Goal: Task Accomplishment & Management: Manage account settings

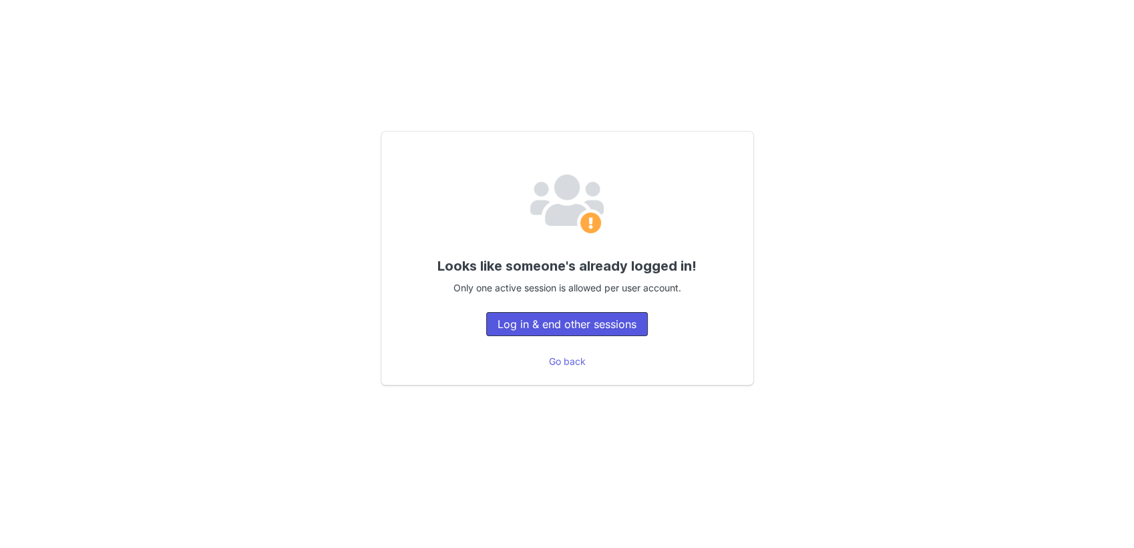
click at [540, 329] on button "Log in & end other sessions" at bounding box center [567, 324] width 162 height 24
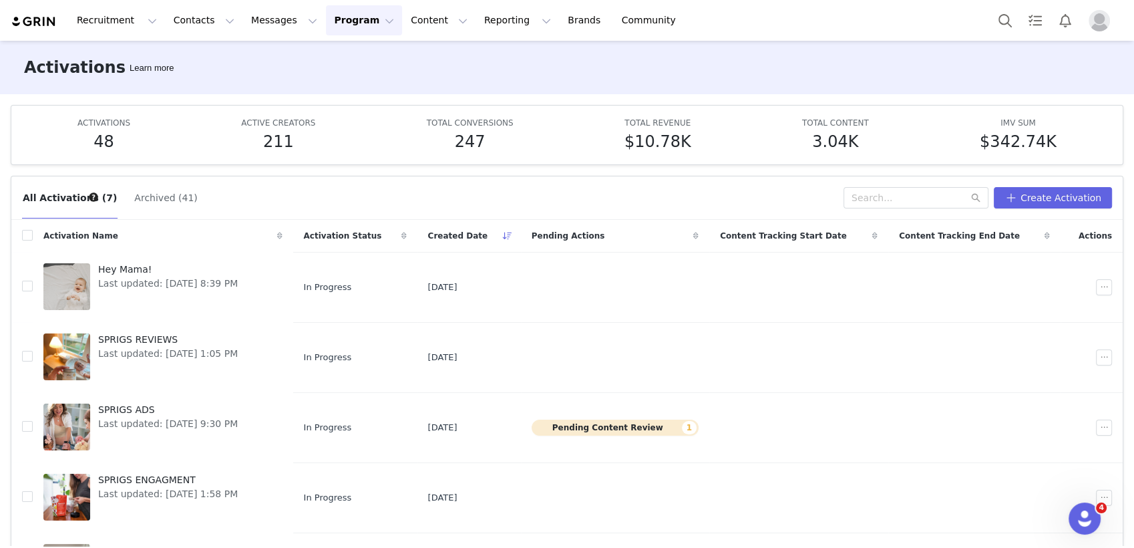
click at [348, 35] on button "Program Program" at bounding box center [364, 20] width 76 height 30
click at [331, 104] on p "Payments" at bounding box center [327, 109] width 46 height 14
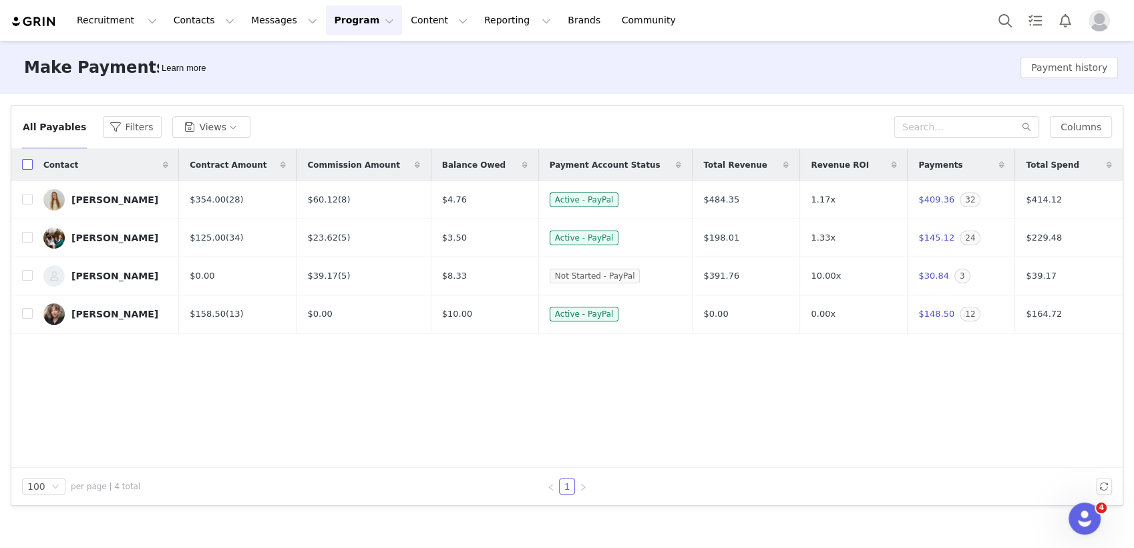
click at [27, 164] on input "checkbox" at bounding box center [27, 164] width 11 height 11
checkbox input "true"
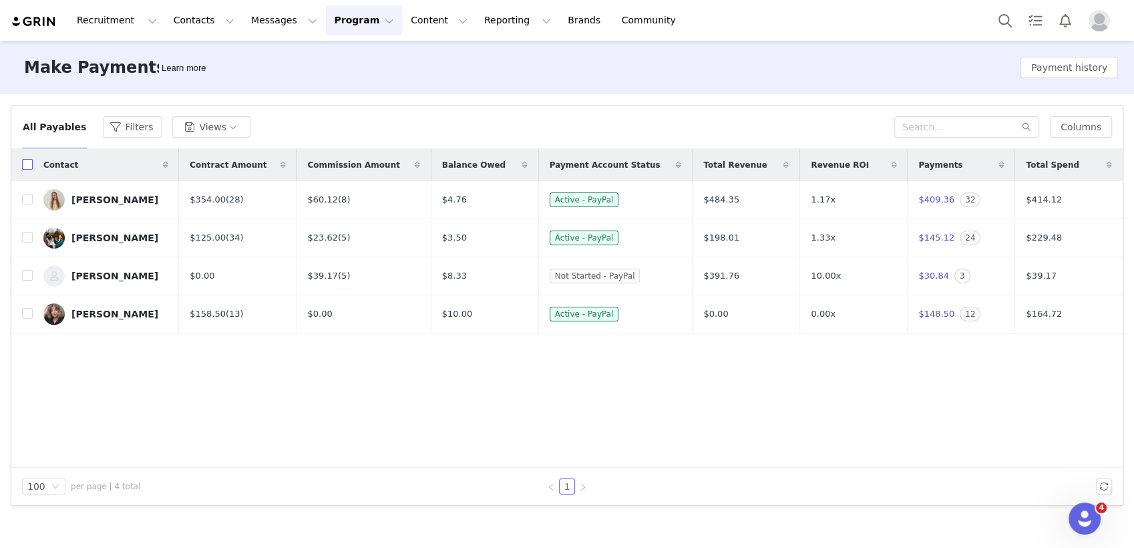
checkbox input "true"
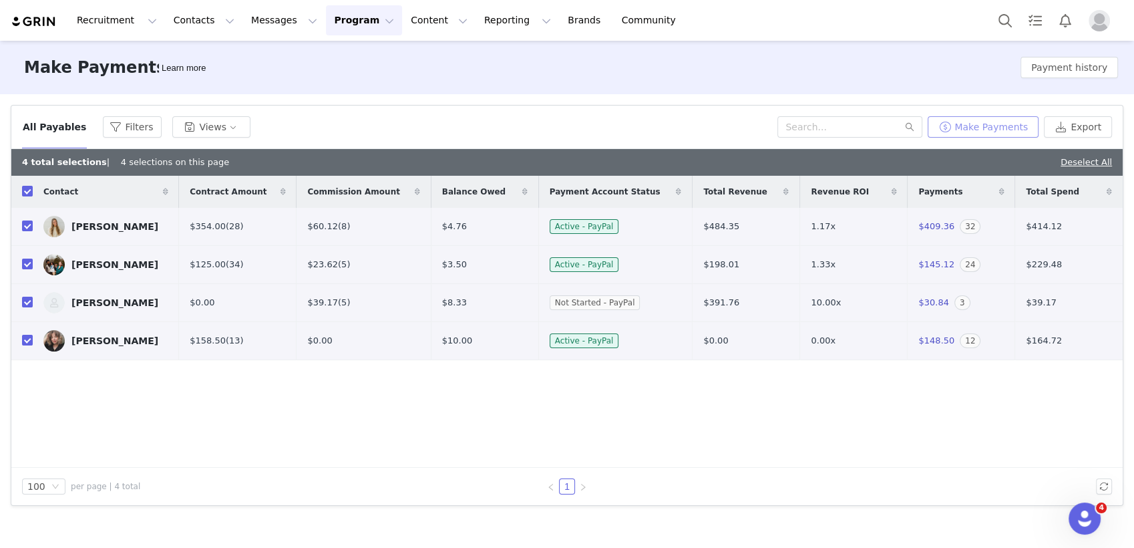
click at [973, 126] on button "Make Payments" at bounding box center [983, 126] width 111 height 21
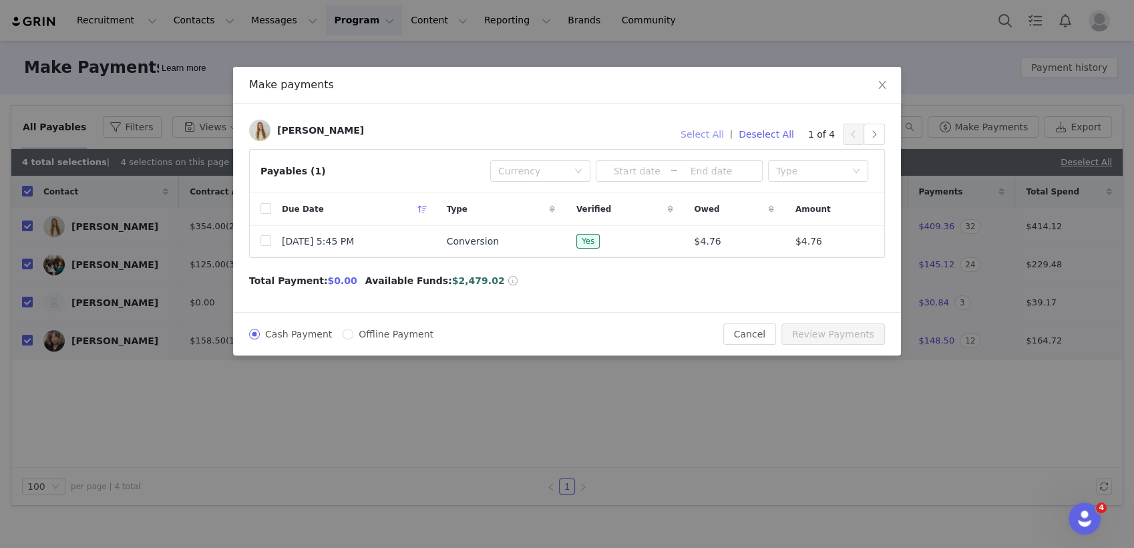
click at [701, 135] on button "Select All" at bounding box center [702, 134] width 55 height 21
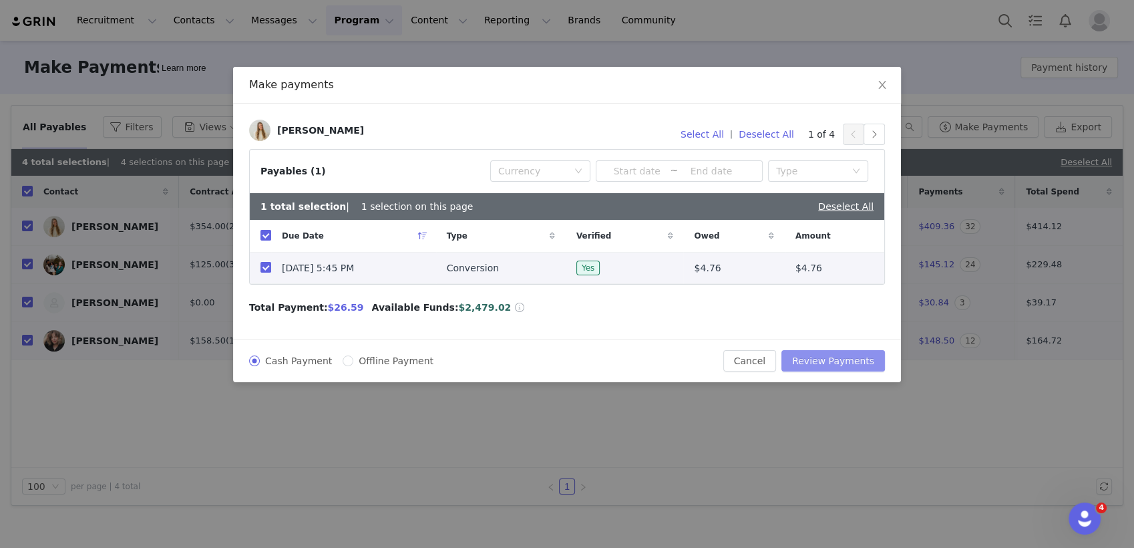
click at [818, 357] on button "Review Payments" at bounding box center [834, 360] width 104 height 21
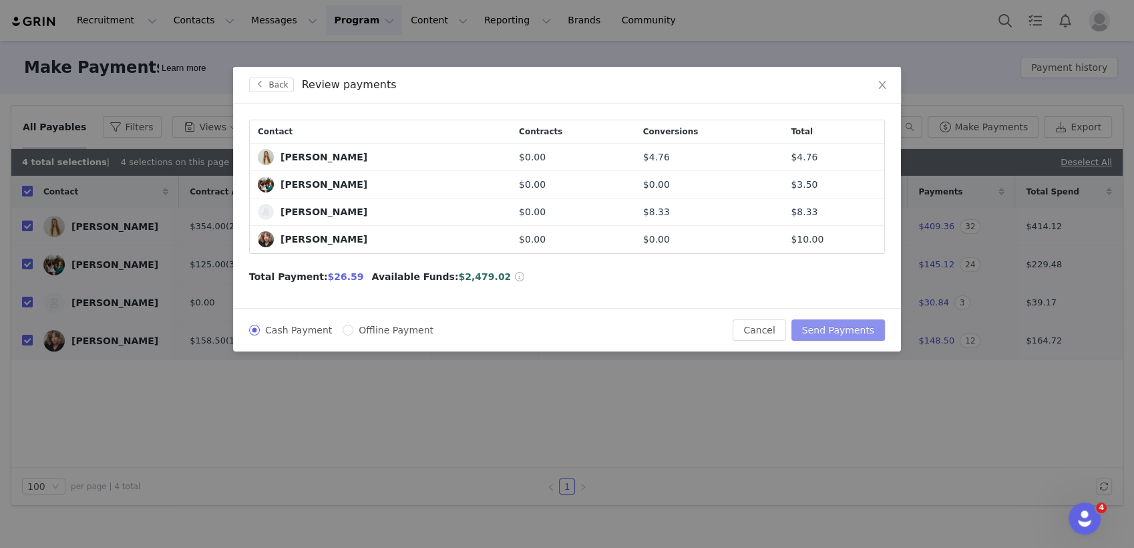
click at [833, 325] on button "Send Payments" at bounding box center [839, 329] width 94 height 21
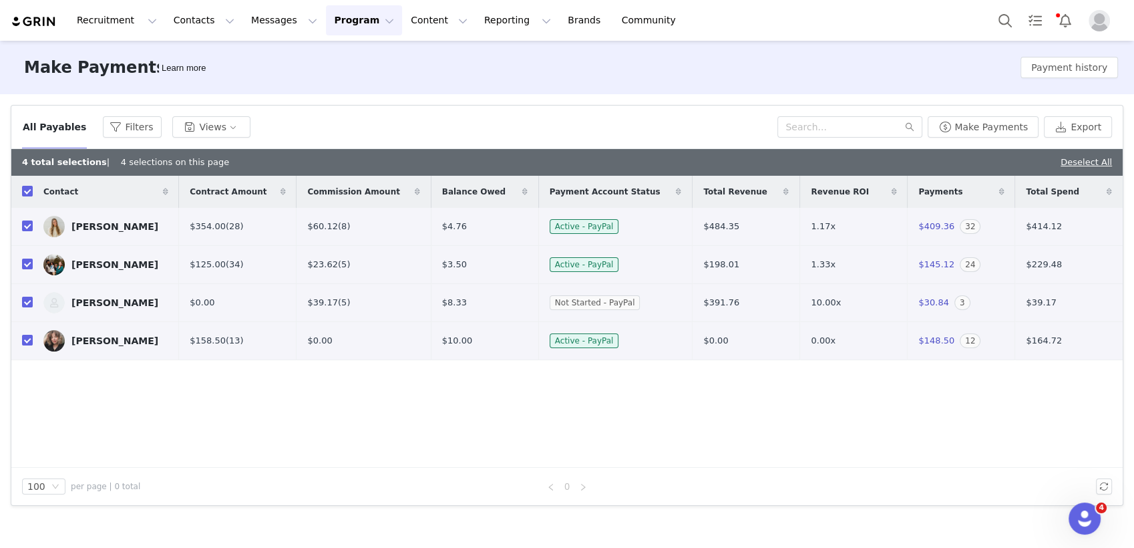
click at [348, 12] on button "Program Program" at bounding box center [364, 20] width 76 height 30
click at [331, 61] on p "Activations" at bounding box center [329, 59] width 51 height 14
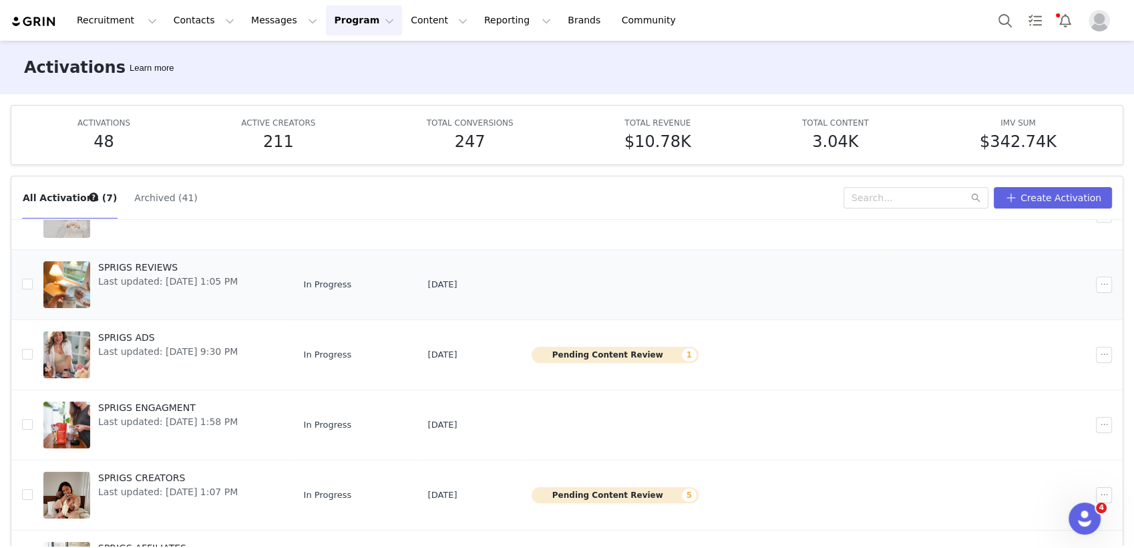
scroll to position [104, 0]
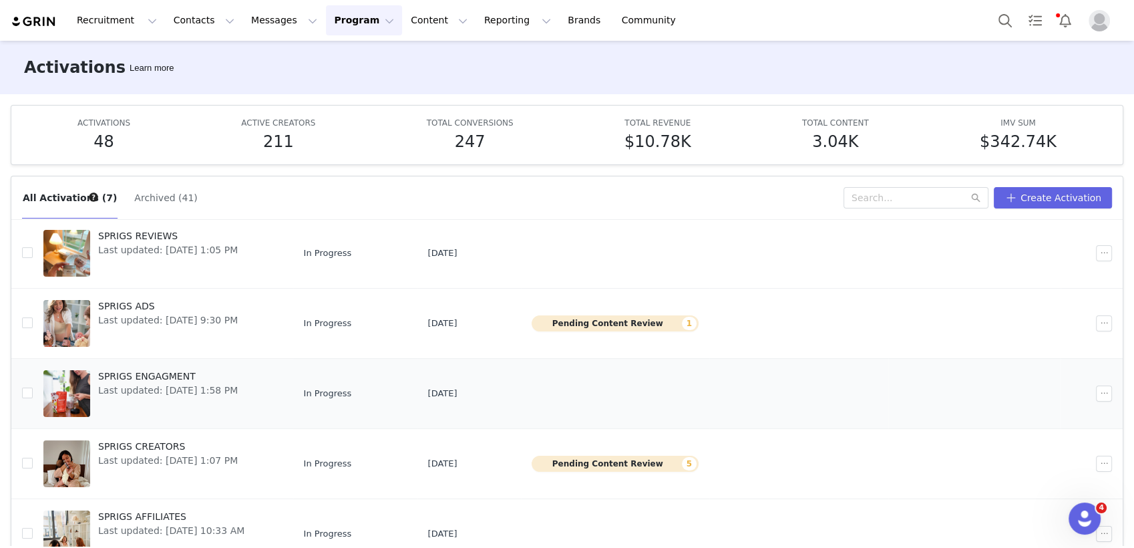
click at [170, 408] on div "SPRIGS ENGAGMENT Last updated: [DATE] 1:58 PM" at bounding box center [168, 393] width 156 height 53
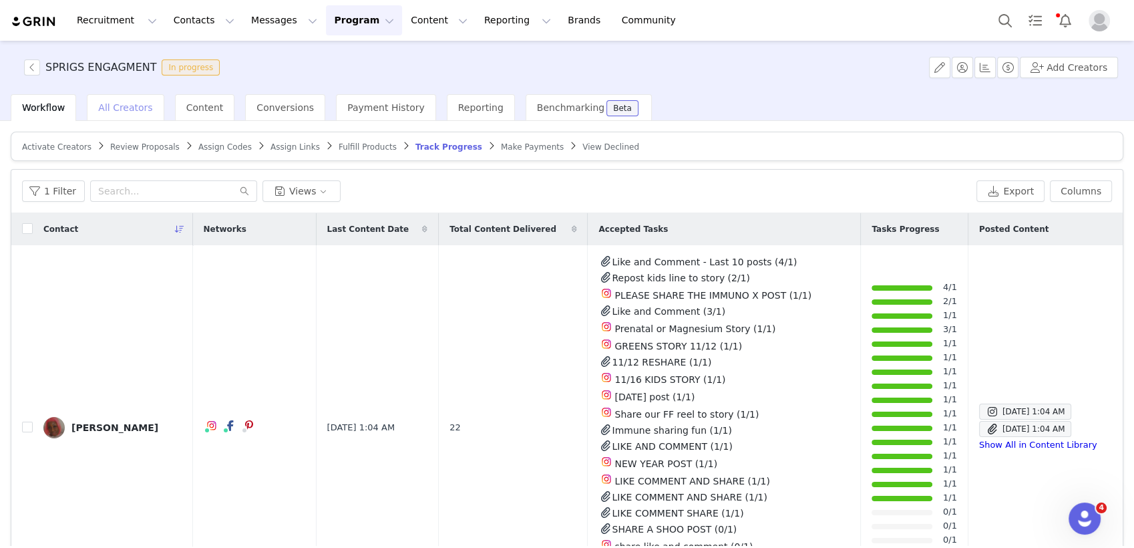
click at [122, 120] on div "All Creators" at bounding box center [125, 107] width 77 height 27
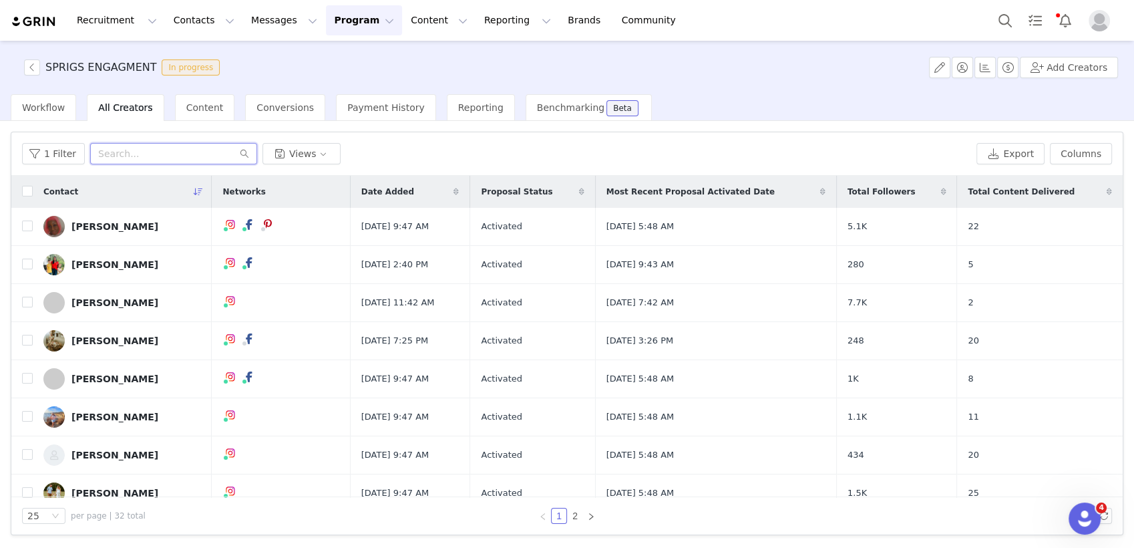
click at [118, 156] on input "text" at bounding box center [173, 153] width 167 height 21
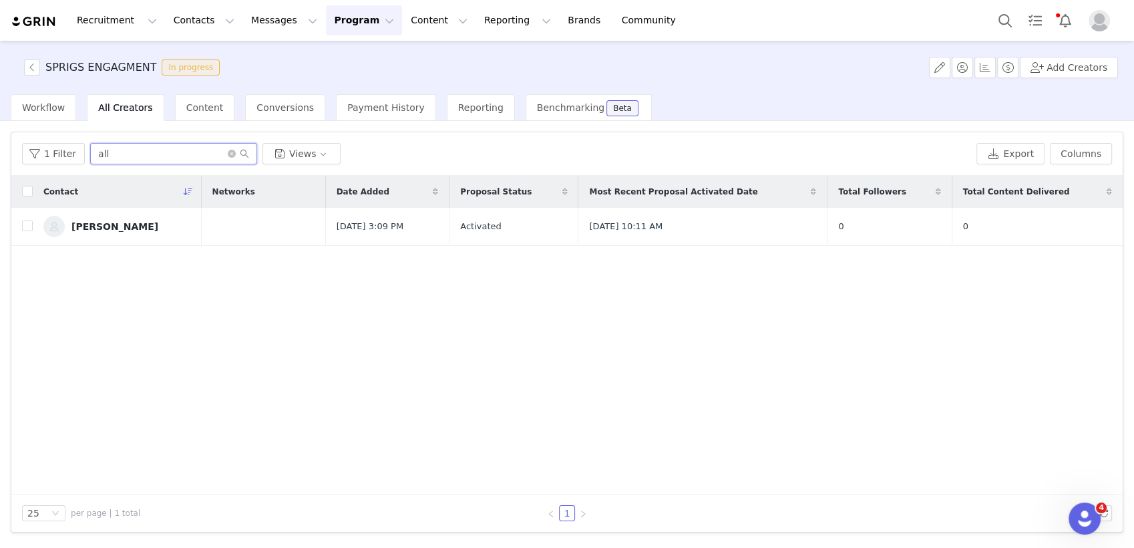
type input "all"
click at [335, 22] on button "Program Program" at bounding box center [364, 20] width 76 height 30
click at [324, 62] on p "Activations" at bounding box center [329, 59] width 51 height 14
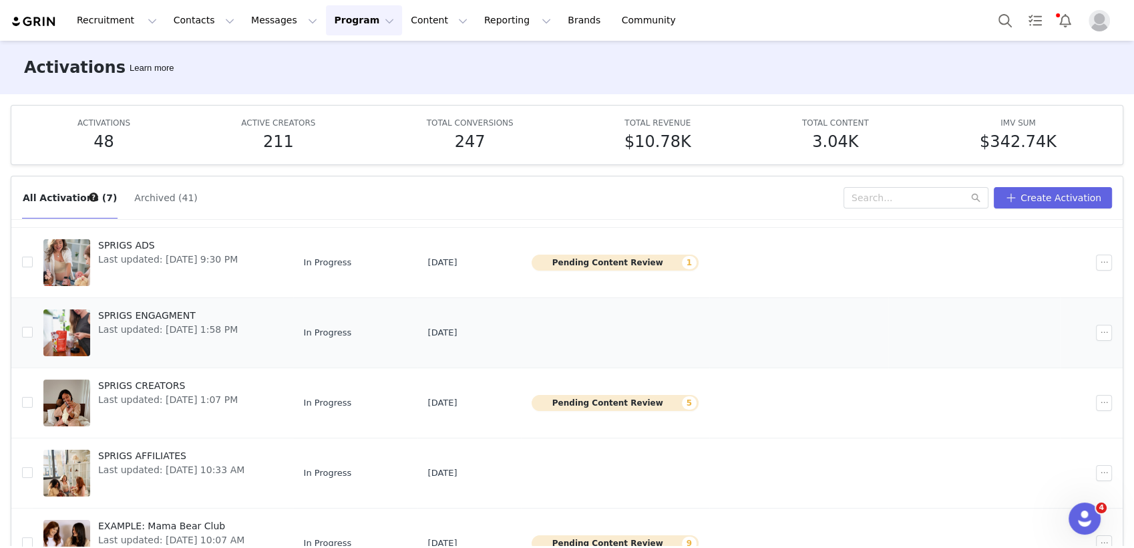
scroll to position [166, 0]
click at [170, 322] on span "Last updated: [DATE] 1:58 PM" at bounding box center [168, 329] width 140 height 14
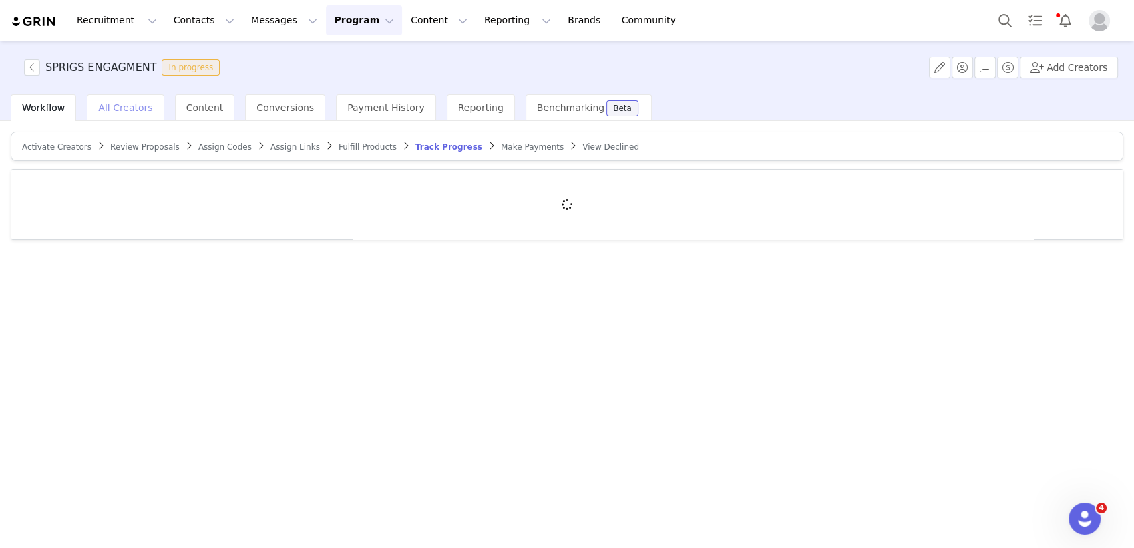
click at [134, 112] on span "All Creators" at bounding box center [125, 107] width 54 height 11
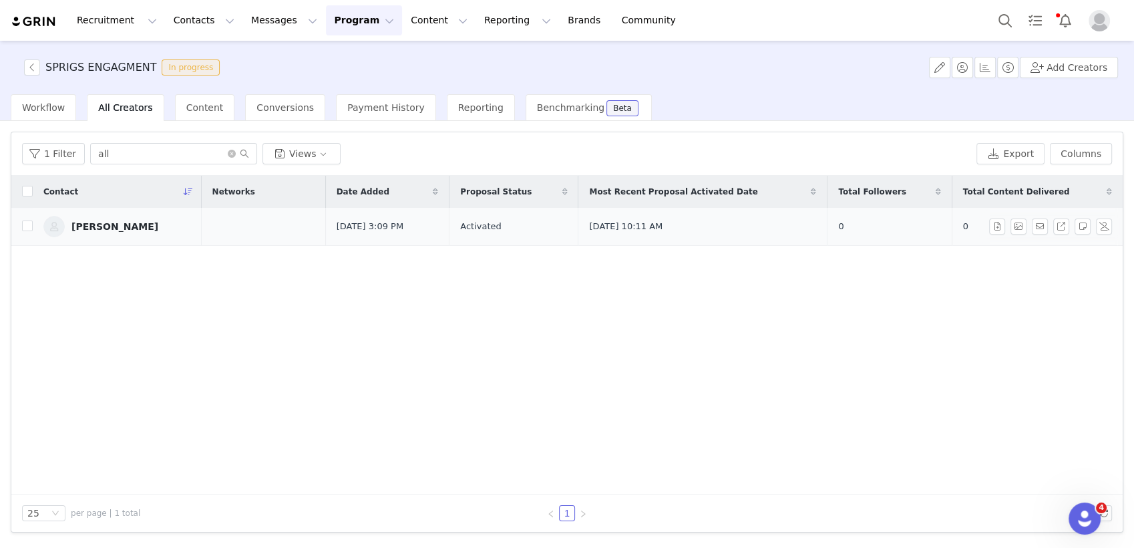
click at [106, 222] on div "[PERSON_NAME]" at bounding box center [114, 226] width 87 height 11
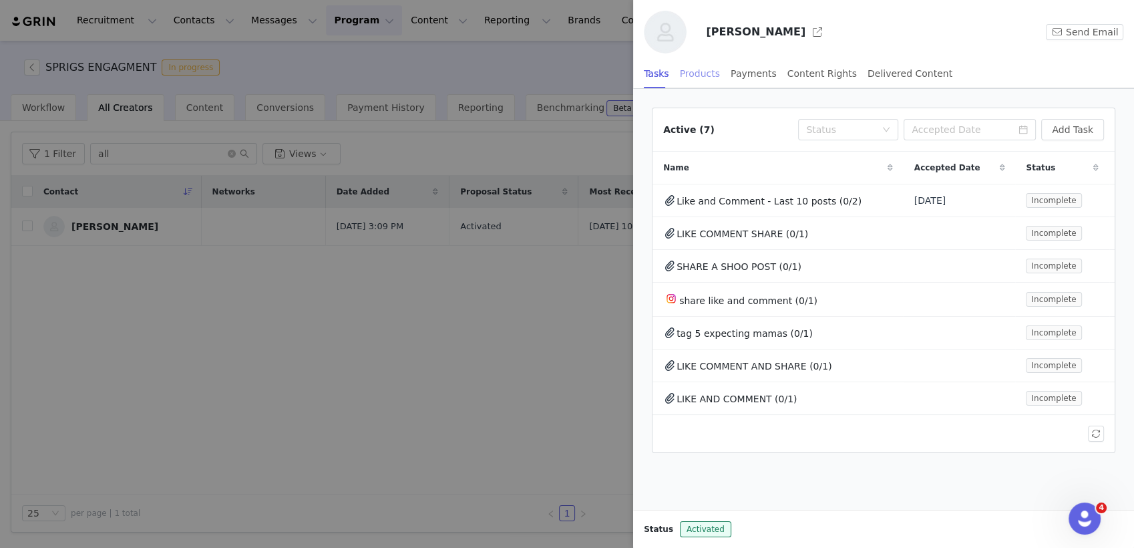
click at [689, 73] on div "Products" at bounding box center [700, 74] width 40 height 30
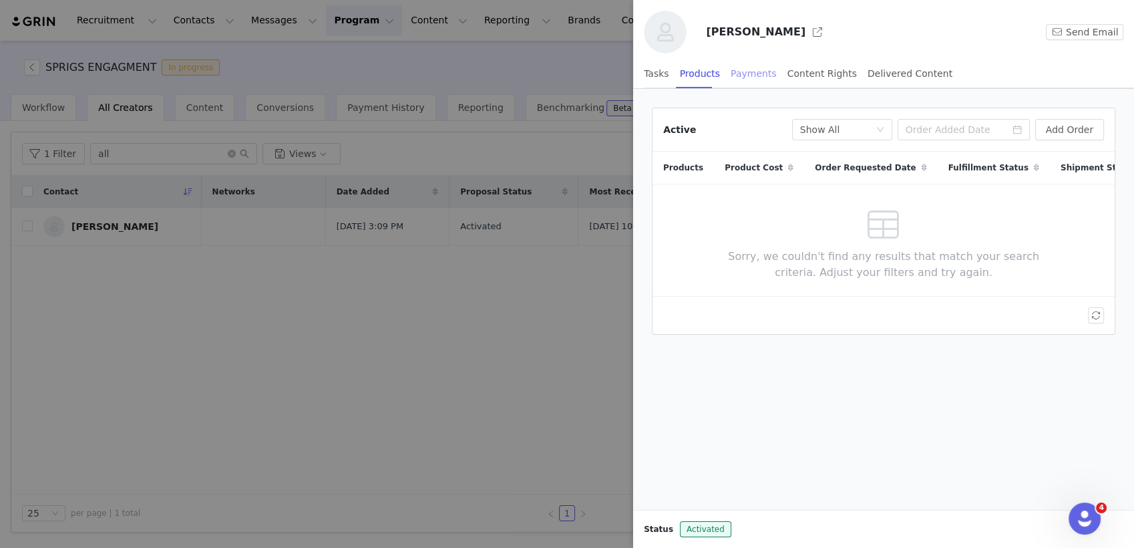
click at [739, 75] on div "Payments" at bounding box center [754, 74] width 46 height 30
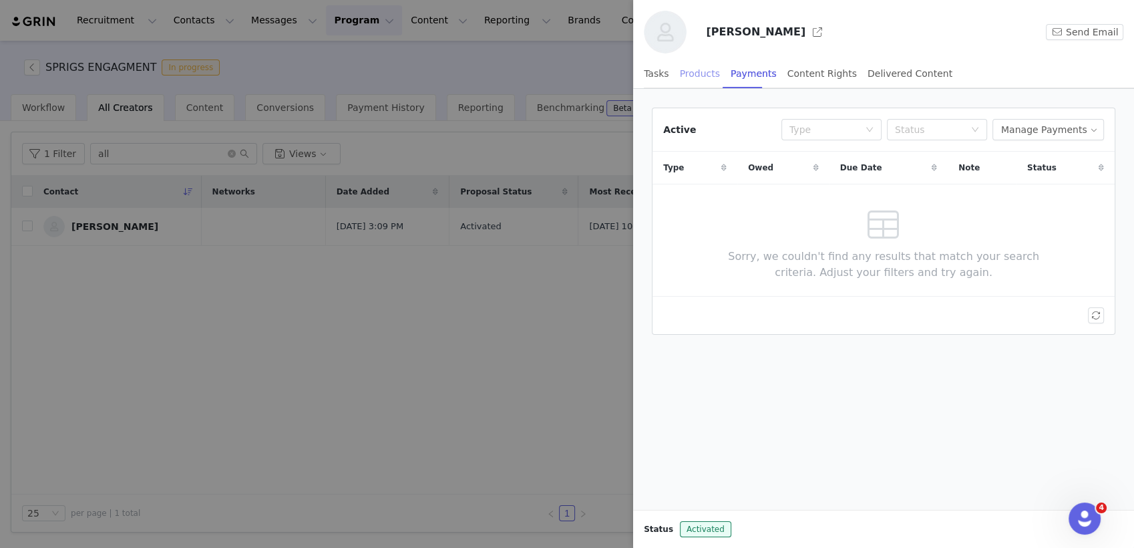
click at [695, 76] on div "Products" at bounding box center [700, 74] width 40 height 30
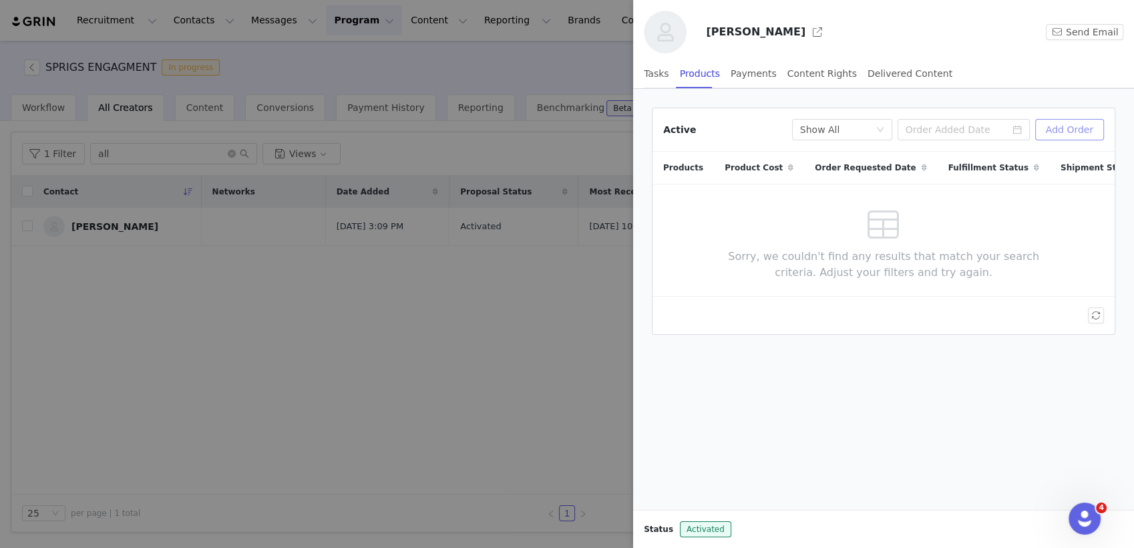
click at [1064, 130] on button "Add Order" at bounding box center [1069, 129] width 69 height 21
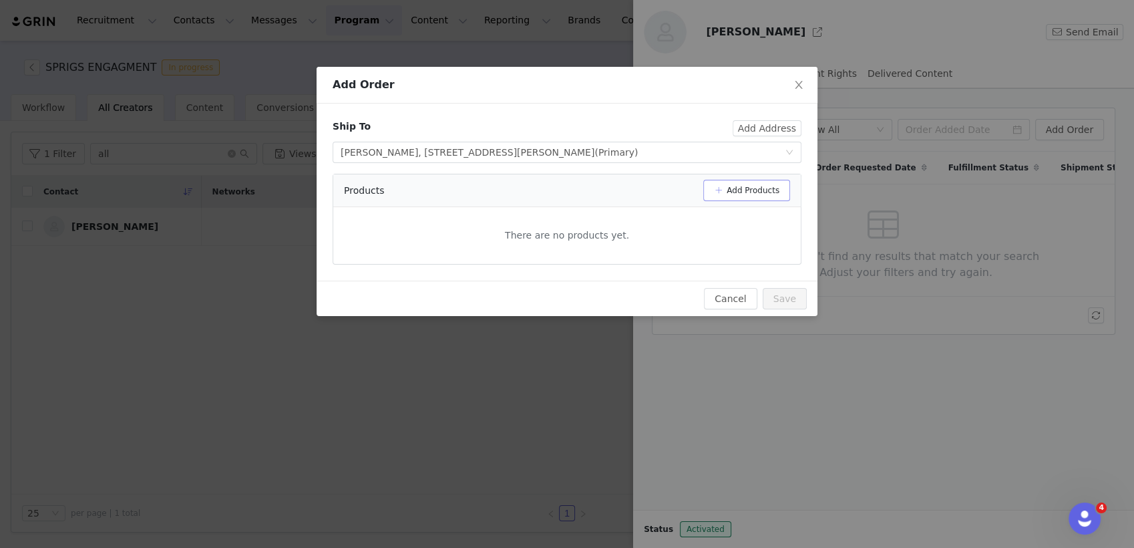
click at [780, 184] on button "Add Products" at bounding box center [746, 190] width 87 height 21
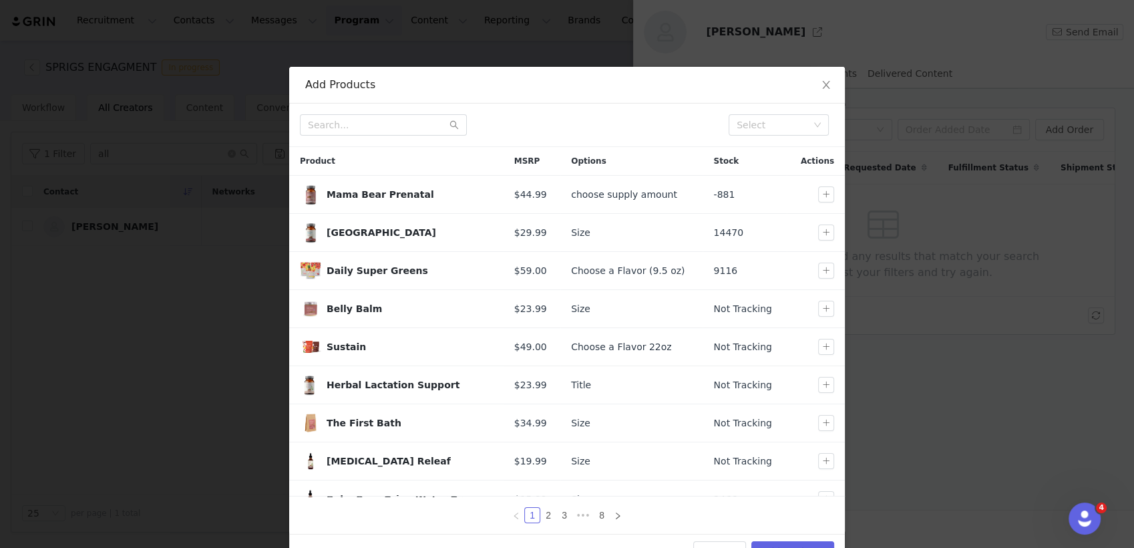
click at [142, 387] on div "Add Products Select Product MSRP Options Stock Actions Mama Bear Prenatal $44.9…" at bounding box center [567, 274] width 1134 height 548
click at [311, 15] on div "Add Products Select Product MSRP Options Stock Actions Mama Bear Prenatal $44.9…" at bounding box center [567, 274] width 1134 height 548
click at [821, 83] on icon "icon: close" at bounding box center [826, 84] width 11 height 11
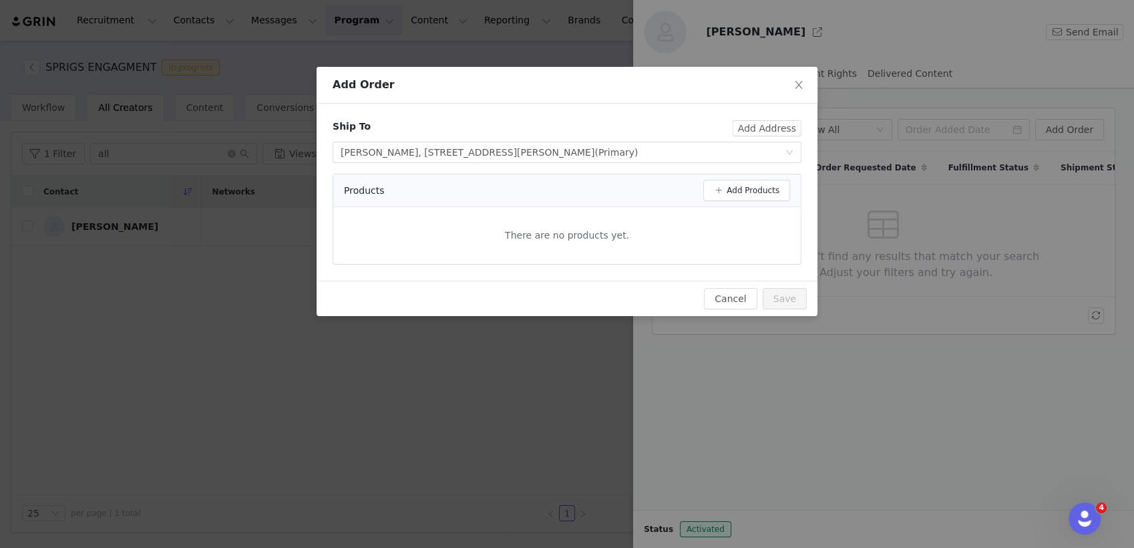
click at [499, 70] on div "Add Order" at bounding box center [567, 85] width 501 height 37
click at [798, 88] on icon "icon: close" at bounding box center [799, 84] width 11 height 11
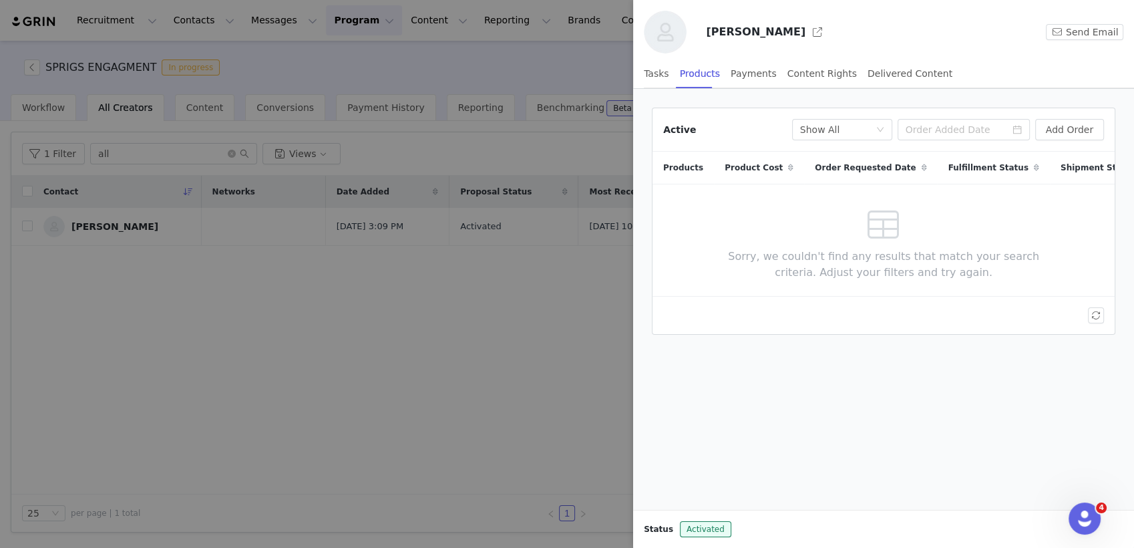
click at [445, 53] on div at bounding box center [567, 274] width 1134 height 548
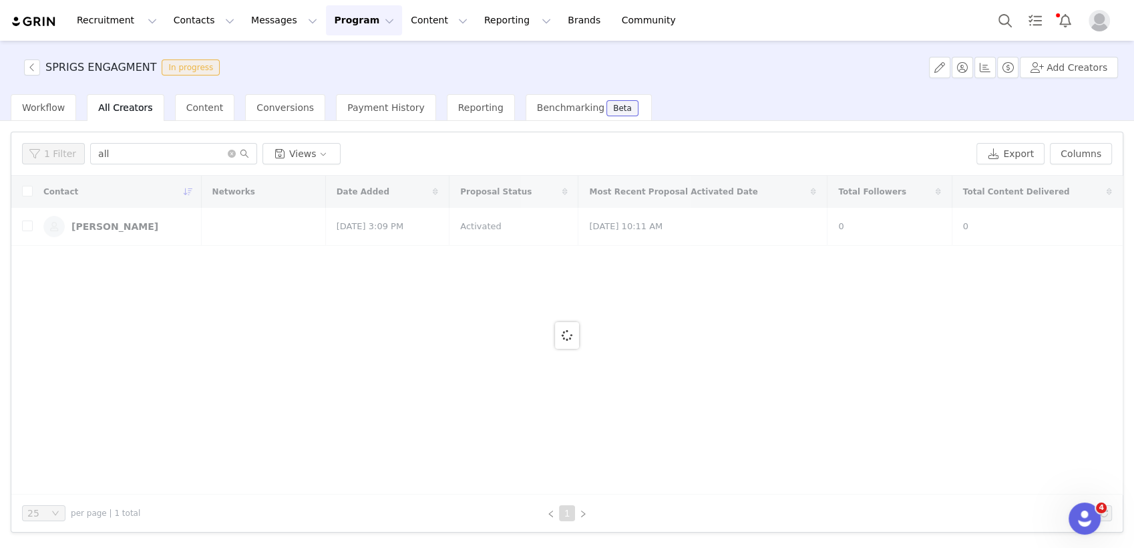
click at [328, 35] on button "Program Program" at bounding box center [364, 20] width 76 height 30
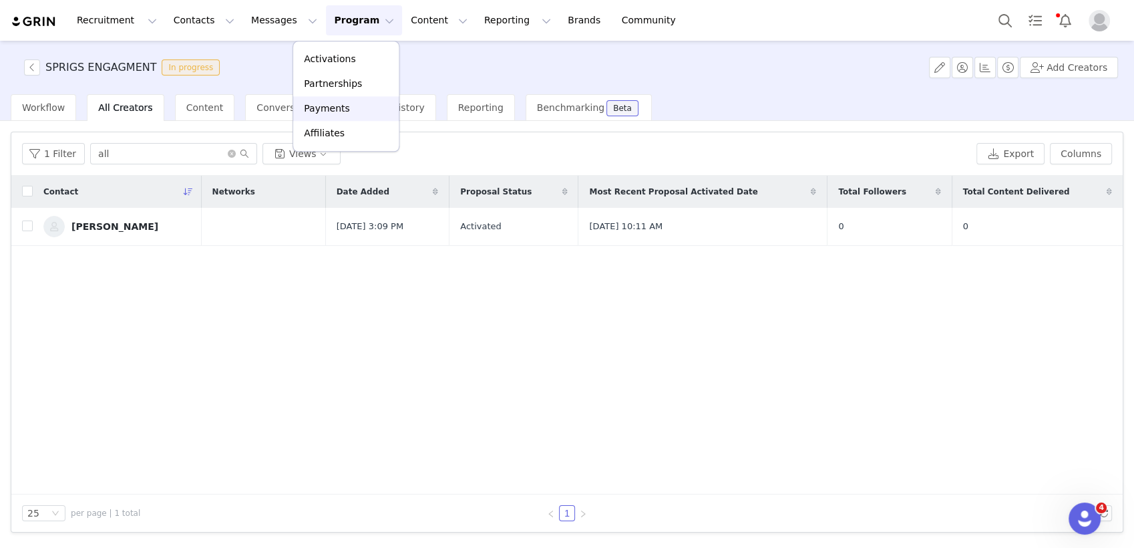
click at [337, 115] on p "Payments" at bounding box center [327, 109] width 46 height 14
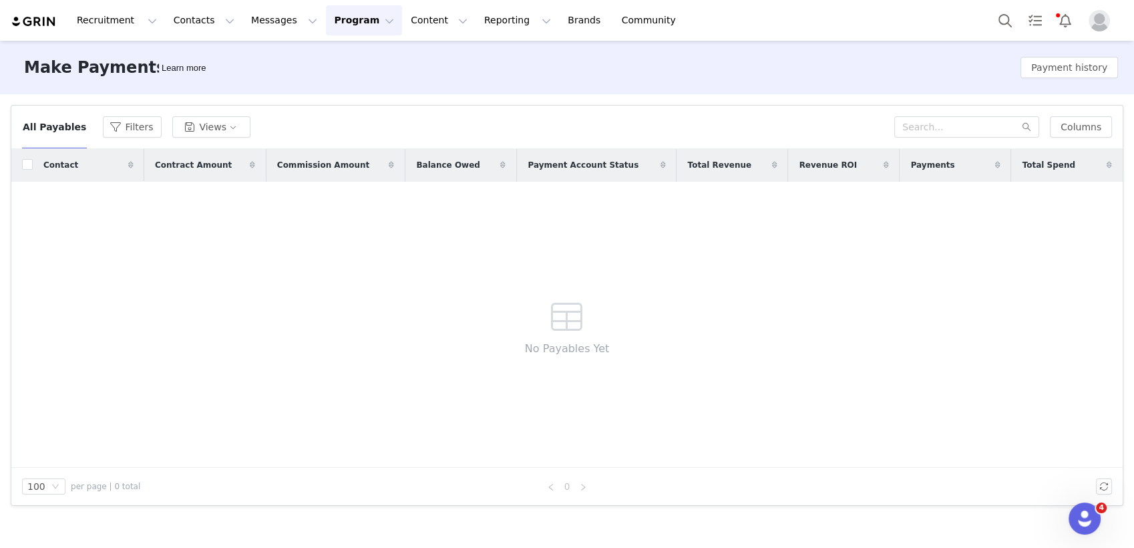
click at [351, 26] on button "Program Program" at bounding box center [364, 20] width 76 height 30
click at [339, 59] on p "Activations" at bounding box center [329, 59] width 51 height 14
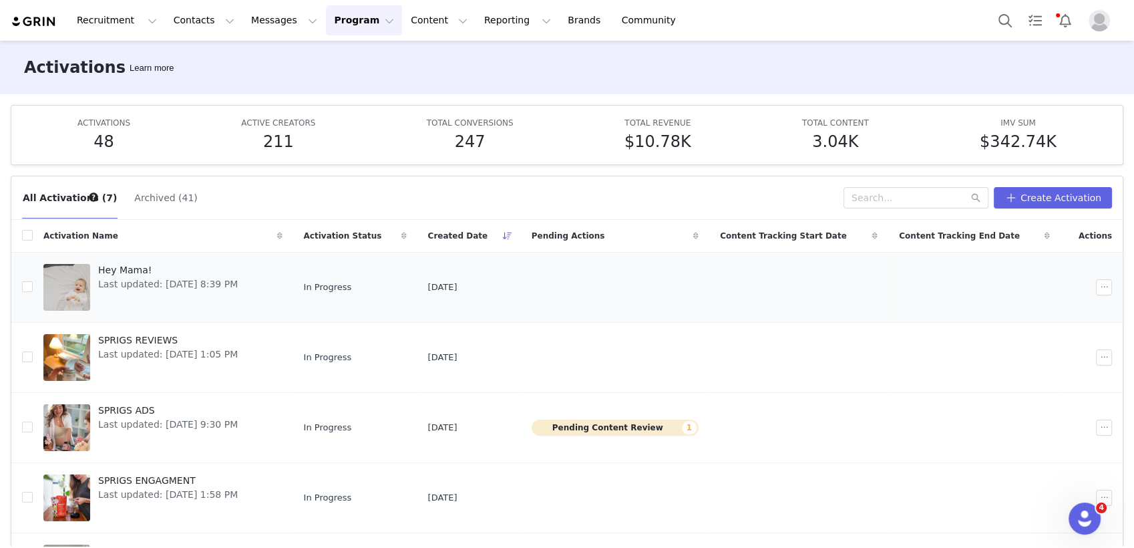
scroll to position [174, 0]
